Goal: Task Accomplishment & Management: Manage account settings

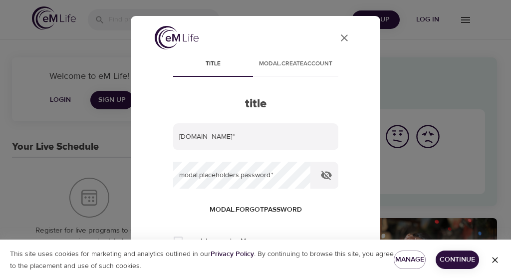
click at [431, 22] on div "User Profile title modal.createAccount title modal.placeholders.email   * modal…" at bounding box center [255, 140] width 511 height 280
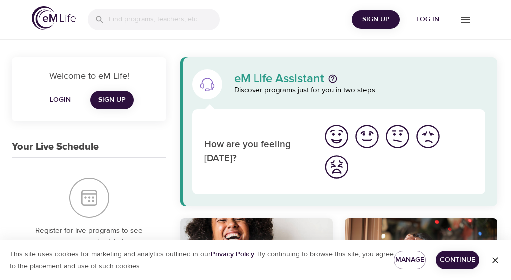
click at [194, 137] on div "How are you feeling today?" at bounding box center [338, 151] width 293 height 85
click at [432, 23] on span "Log in" at bounding box center [428, 19] width 40 height 12
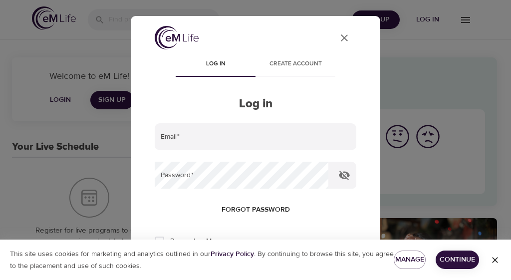
click at [182, 136] on input "email" at bounding box center [256, 136] width 202 height 27
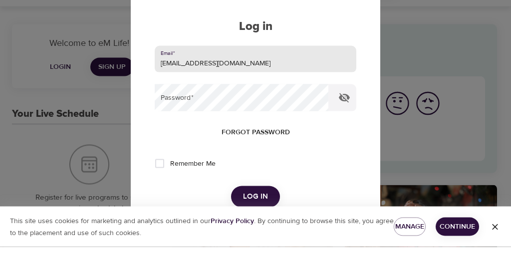
scroll to position [49, 0]
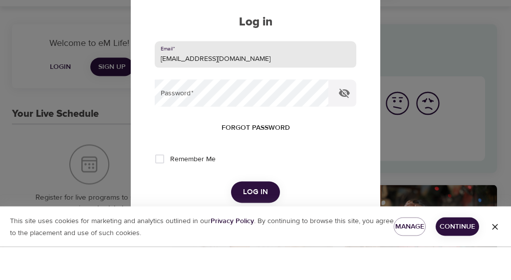
type input "pamhong@msn.com"
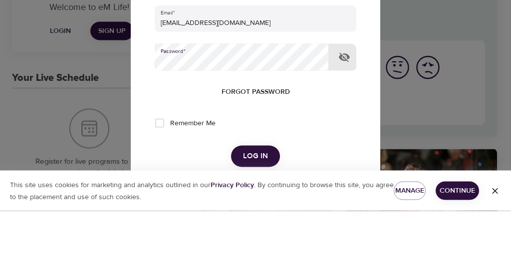
click at [255, 215] on button "Log in" at bounding box center [255, 225] width 49 height 21
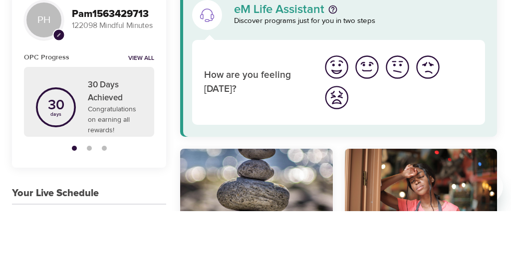
scroll to position [69, 0]
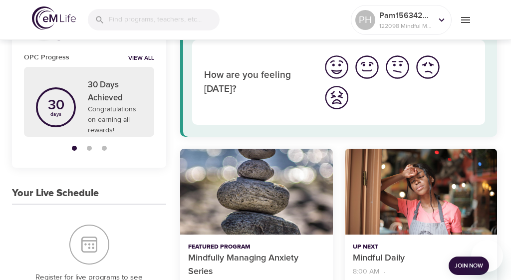
click at [468, 262] on span "Join Now" at bounding box center [469, 265] width 28 height 10
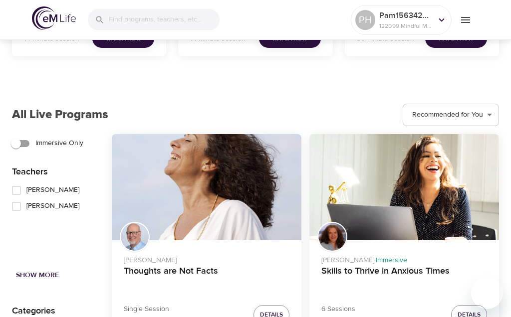
scroll to position [1147, 0]
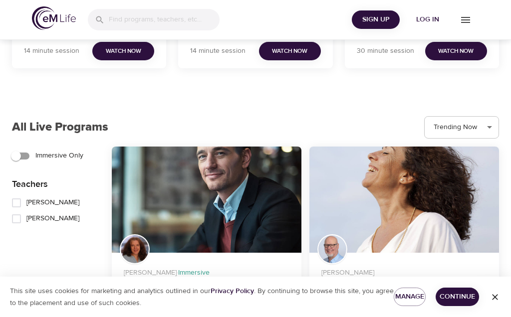
scroll to position [1126, 0]
click at [467, 25] on icon "menu" at bounding box center [466, 20] width 12 height 12
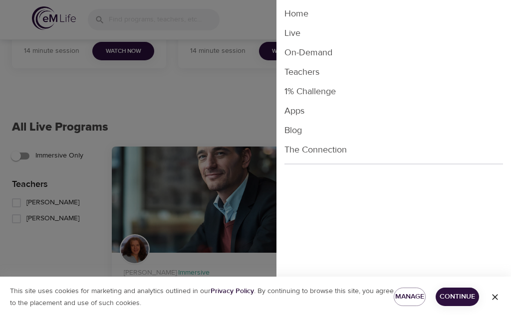
click at [295, 36] on li "Live" at bounding box center [393, 32] width 234 height 19
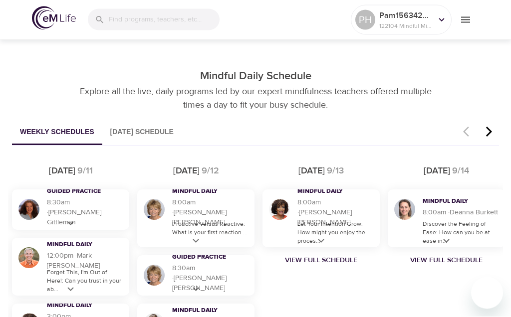
scroll to position [503, 0]
click at [199, 240] on icon at bounding box center [196, 241] width 12 height 12
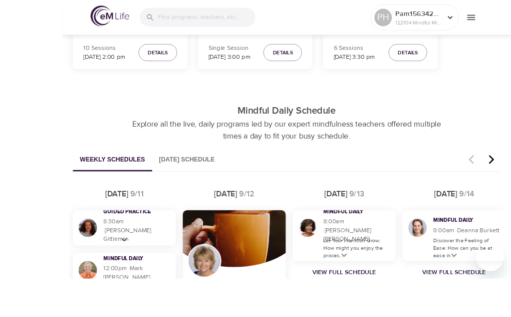
scroll to position [524, 0]
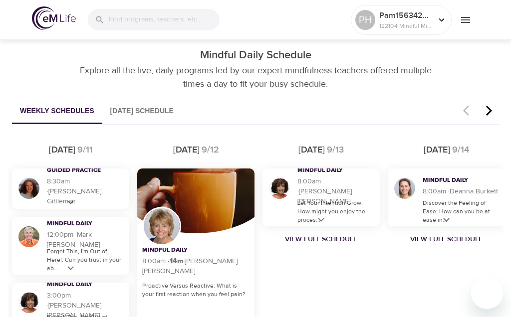
click at [326, 224] on icon at bounding box center [321, 220] width 12 height 12
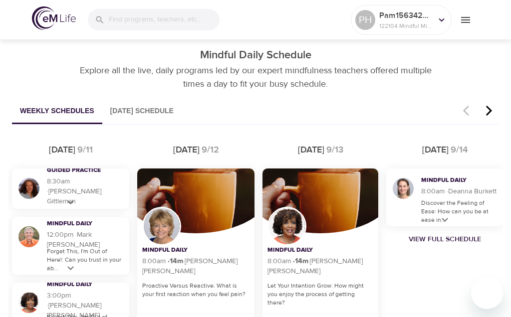
scroll to position [558, 0]
